Goal: Navigation & Orientation: Find specific page/section

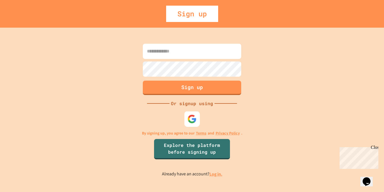
click at [194, 117] on img at bounding box center [192, 118] width 9 height 9
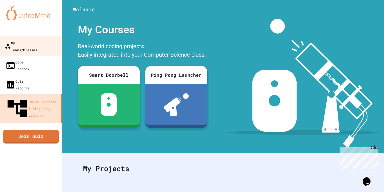
click at [52, 42] on link "My Teams/Classes" at bounding box center [31, 46] width 64 height 20
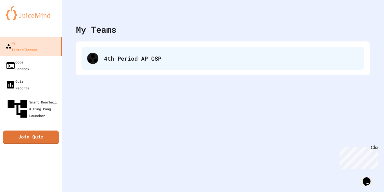
click at [138, 65] on div "4th Period AP CSP" at bounding box center [223, 58] width 283 height 23
